Goal: Transaction & Acquisition: Purchase product/service

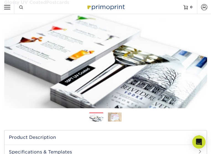
scroll to position [33, 0]
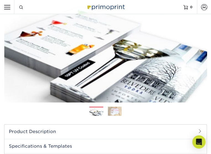
scroll to position [40, 0]
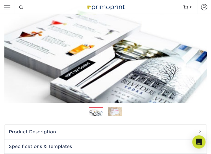
click at [0, 0] on link "Contact & Support" at bounding box center [0, 0] width 0 height 0
click at [0, 0] on div "Customer Service Chat with a [DEMOGRAPHIC_DATA]-based customer service represen…" at bounding box center [0, 0] width 0 height 0
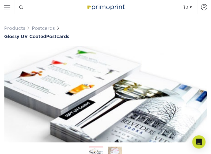
select select "4.00x6.00"
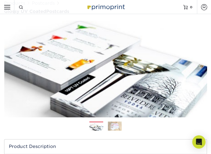
scroll to position [25, 0]
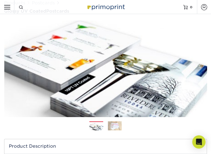
select select "13abbda7-1d64-4f25-8bb2-c179b224825d"
select select "16PT"
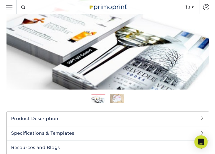
scroll to position [54, 0]
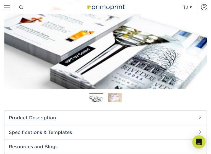
select select "1e8116af-acfc-44b1-83dc-8181aa338834"
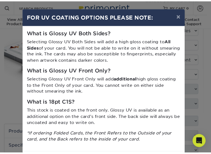
scroll to position [25, 0]
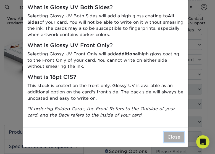
click at [177, 138] on button "Close" at bounding box center [174, 137] width 20 height 10
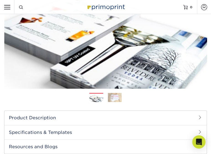
select select "0"
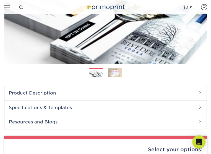
scroll to position [77, 0]
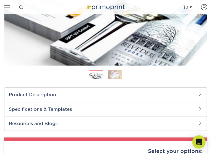
select select "9b7272e0-d6c8-4c3c-8e97-d3a1bcdab858"
select select "58689abb-25c0-461c-a4c3-a80b627d6649"
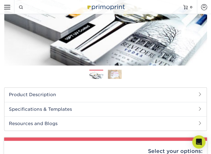
select select "d3cc0d54-e72f-41ce-80c5-e8486bf2cdb8"
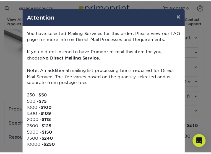
scroll to position [100, 0]
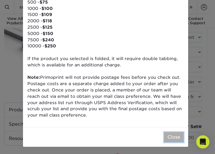
click at [174, 138] on button "Close" at bounding box center [174, 137] width 20 height 10
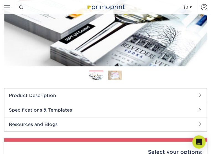
select select "upload"
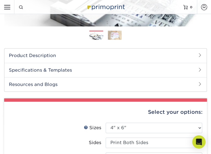
scroll to position [121, 0]
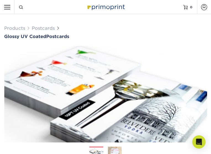
select select "32d3c223-f82c-492b-b915-ba065a00862f"
select select "-1"
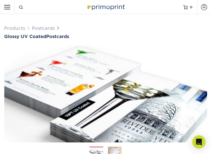
select select "-1"
select select
select select "-1"
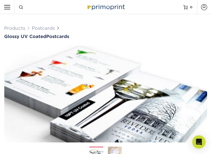
select select "-1"
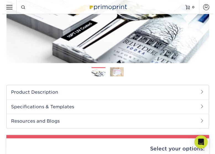
scroll to position [35, 0]
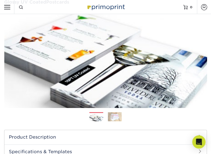
select select "16PT"
select select
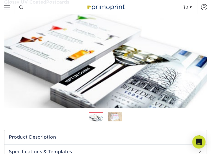
select select "1e8116af-acfc-44b1-83dc-8181aa338834"
select select
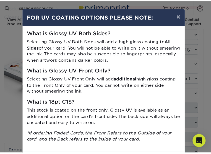
scroll to position [25, 0]
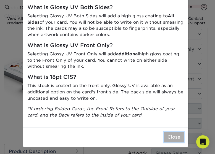
click at [171, 136] on button "Close" at bounding box center [174, 137] width 20 height 10
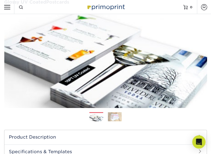
select select "0"
select select "-1"
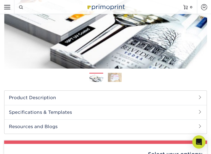
scroll to position [68, 0]
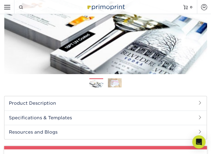
select select "9b7272e0-d6c8-4c3c-8e97-d3a1bcdab858"
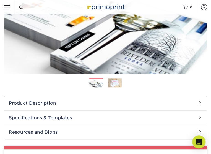
select select "58689abb-25c0-461c-a4c3-a80b627d6649"
select select "d3cc0d54-e72f-41ce-80c5-e8486bf2cdb8"
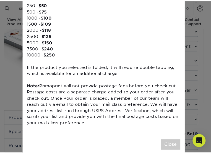
scroll to position [100, 0]
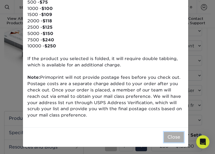
click at [173, 138] on button "Close" at bounding box center [174, 137] width 20 height 10
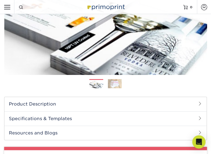
select select "upload"
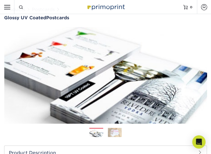
scroll to position [128, 0]
